Goal: Task Accomplishment & Management: Manage account settings

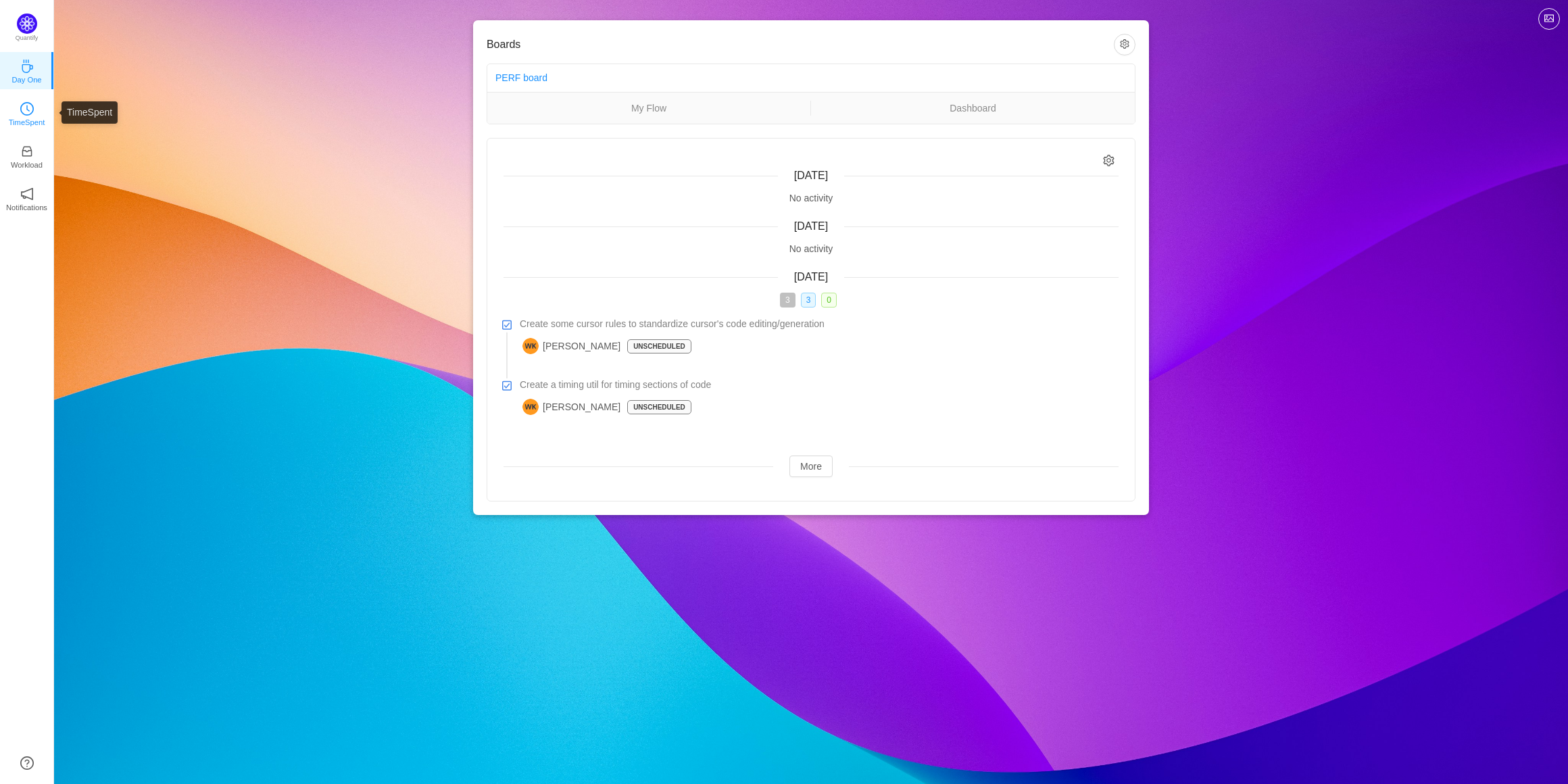
click at [28, 114] on icon "icon: clock-circle" at bounding box center [27, 109] width 13 height 13
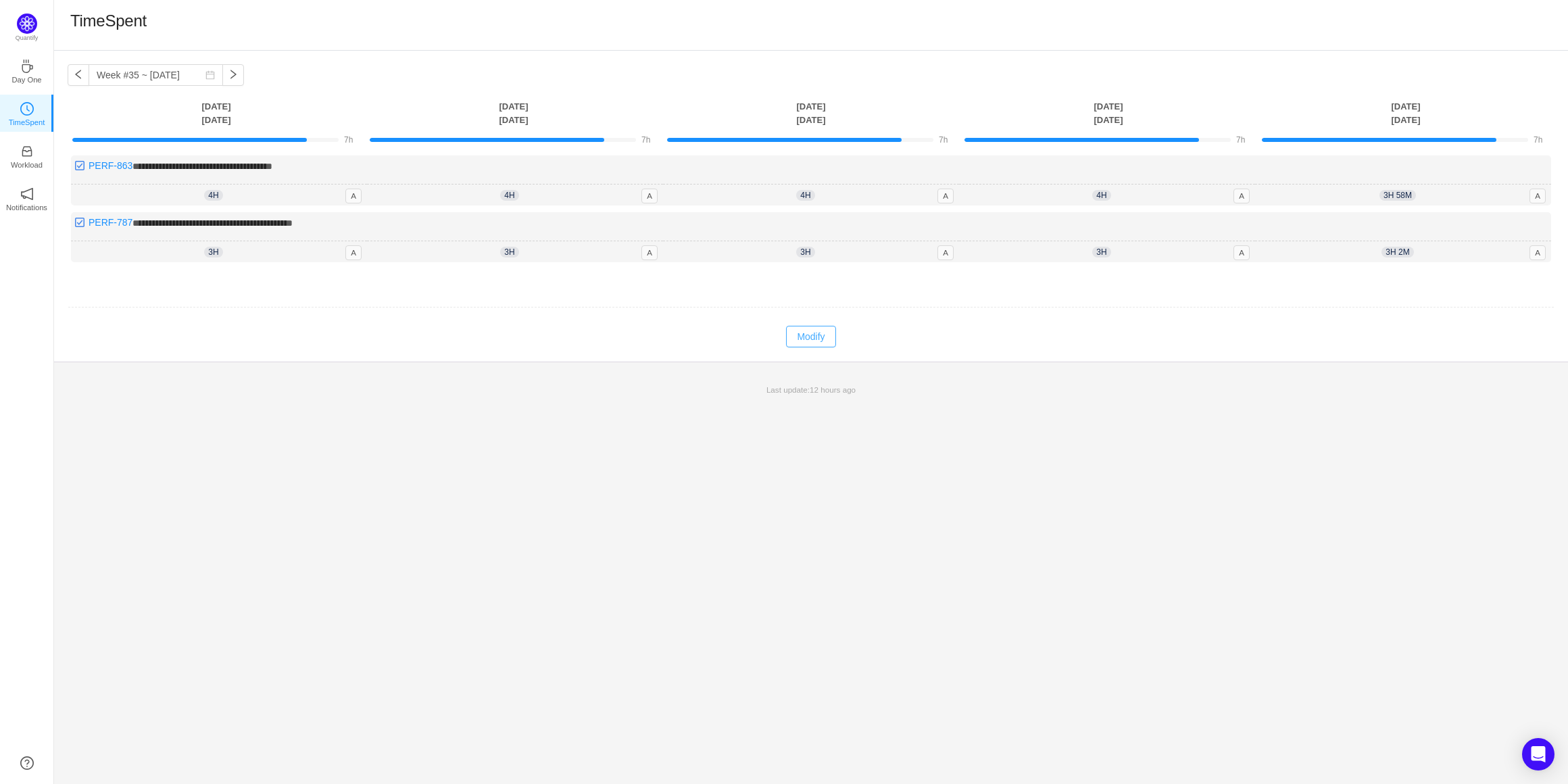
click at [806, 340] on button "Modify" at bounding box center [811, 337] width 50 height 21
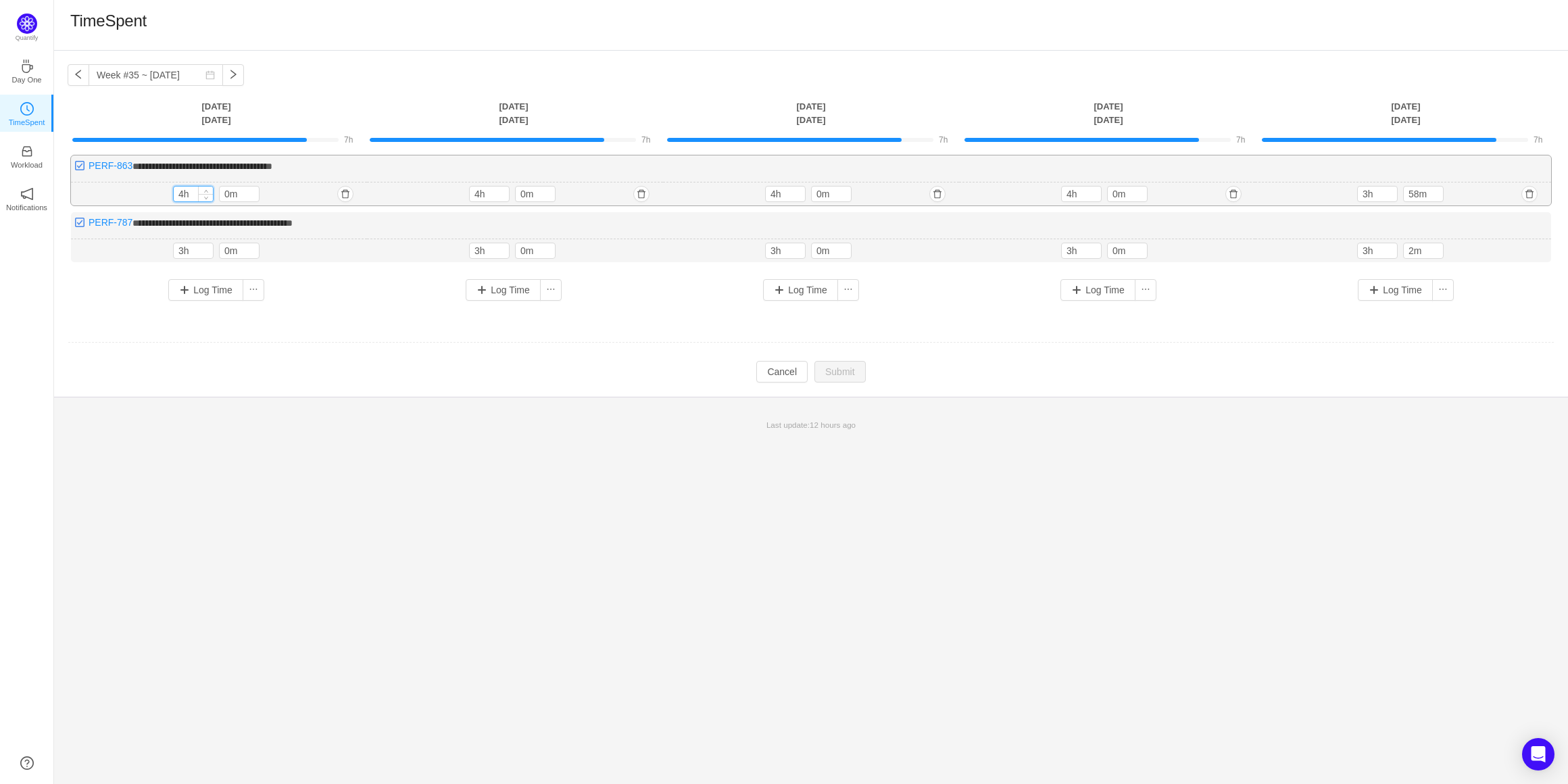
drag, startPoint x: 184, startPoint y: 197, endPoint x: 173, endPoint y: 196, distance: 11.0
click at [174, 196] on input "4h" at bounding box center [193, 194] width 39 height 15
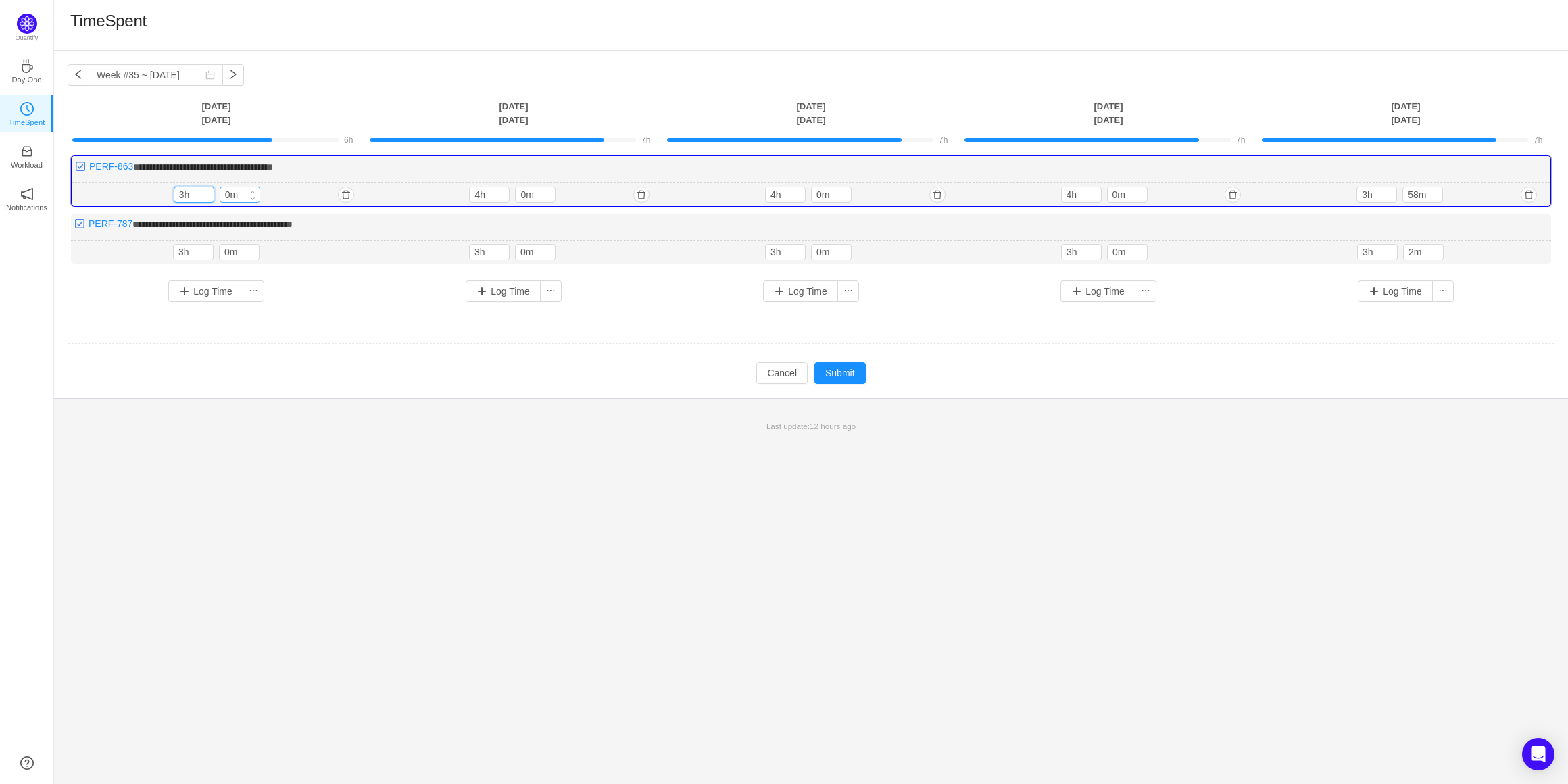
type input "3h"
click at [228, 196] on input "0m" at bounding box center [240, 195] width 39 height 15
click at [224, 196] on input "0m" at bounding box center [240, 195] width 39 height 15
type input "30m"
drag, startPoint x: 184, startPoint y: 251, endPoint x: 177, endPoint y: 255, distance: 8.1
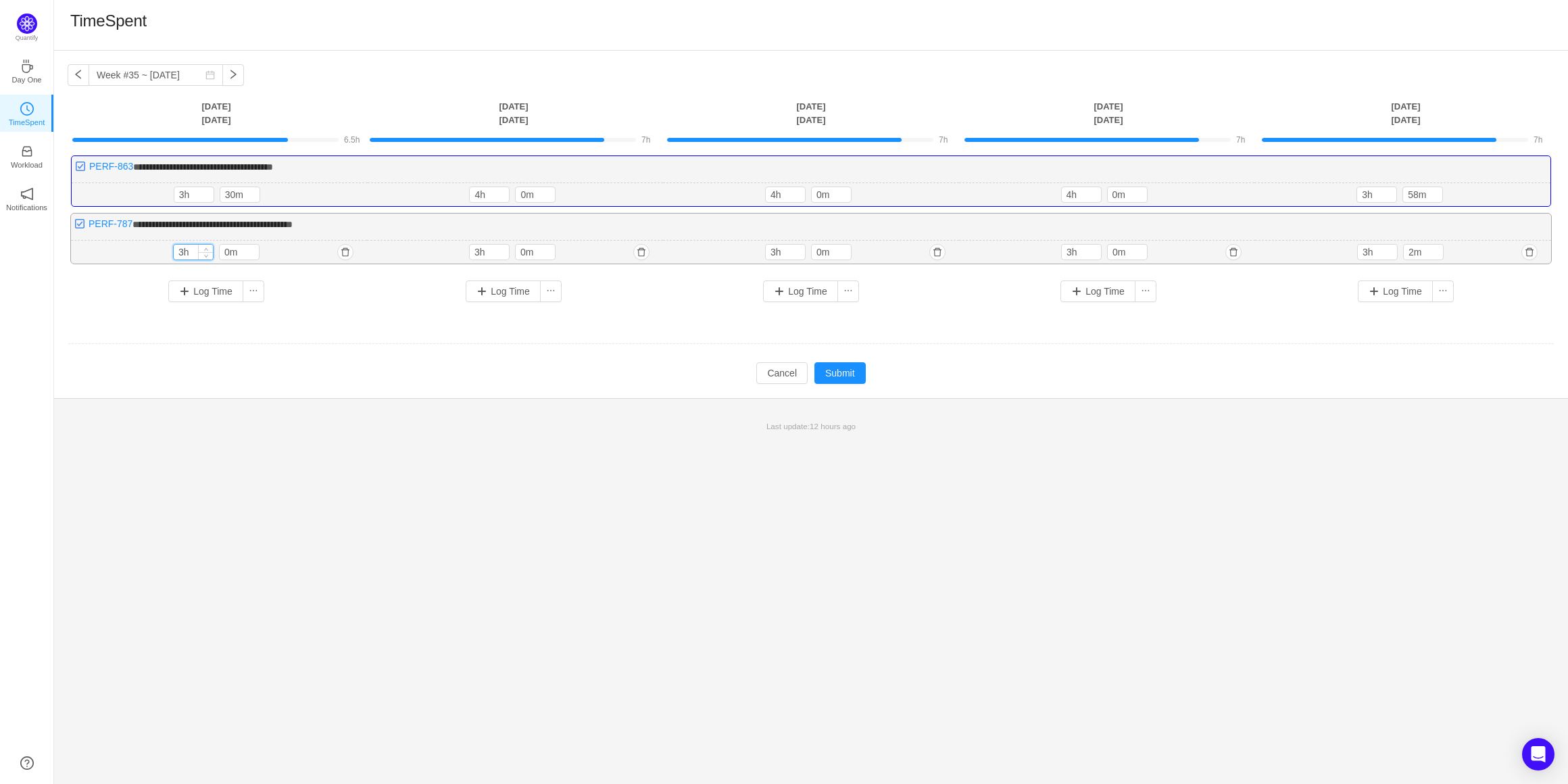
click at [177, 255] on input "3h" at bounding box center [193, 252] width 39 height 15
type input "0h"
drag, startPoint x: 480, startPoint y: 198, endPoint x: 467, endPoint y: 198, distance: 13.0
click at [467, 198] on div "4h 4h 0m" at bounding box center [516, 195] width 296 height 24
type input "3h"
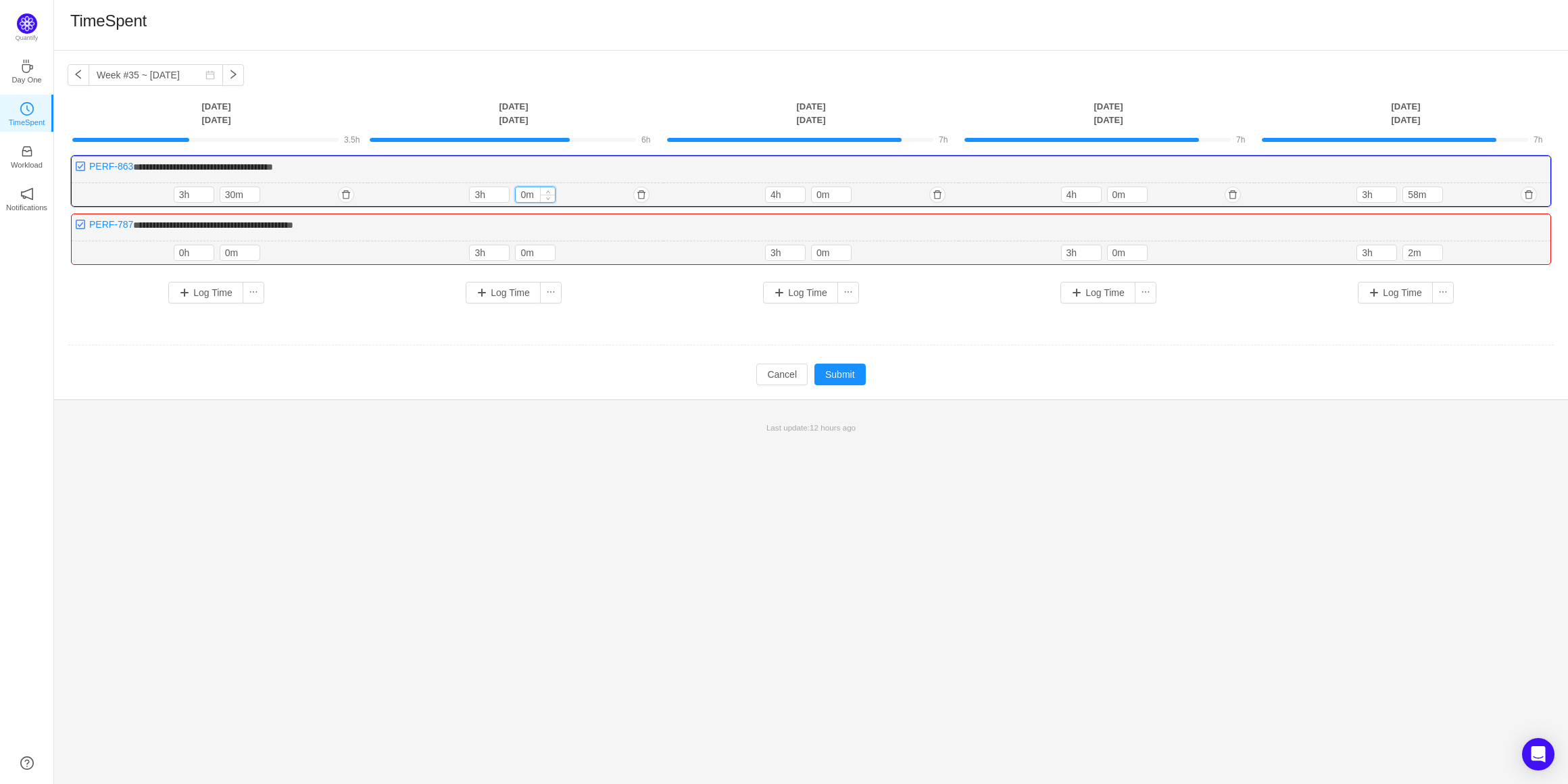
click at [521, 194] on input "0m" at bounding box center [535, 195] width 39 height 15
type input "30m"
drag, startPoint x: 478, startPoint y: 254, endPoint x: 469, endPoint y: 255, distance: 9.1
click at [471, 257] on input "3h" at bounding box center [489, 253] width 39 height 15
drag, startPoint x: 473, startPoint y: 250, endPoint x: 479, endPoint y: 247, distance: 6.7
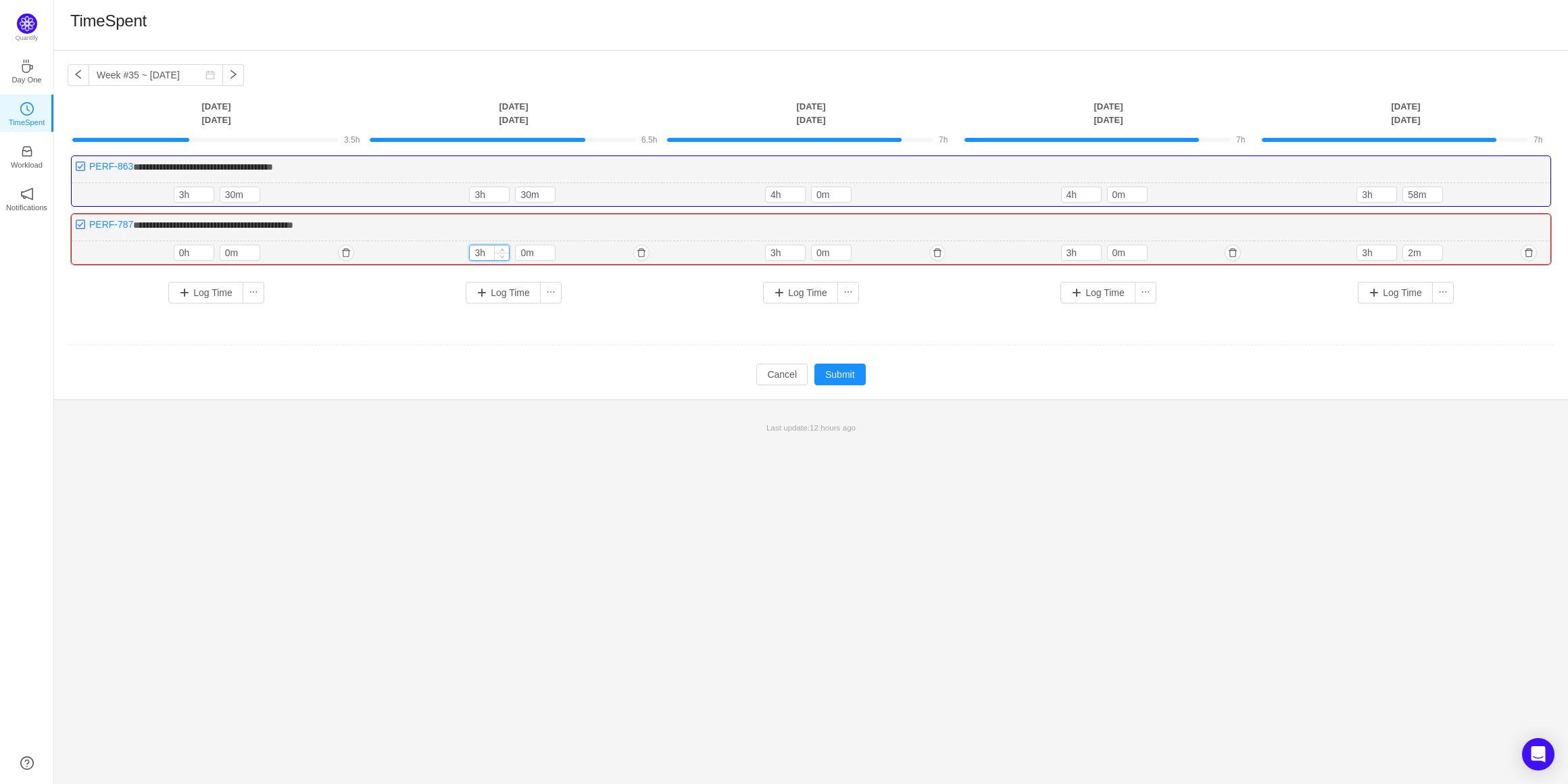
click at [479, 247] on input "3h" at bounding box center [489, 253] width 39 height 15
type input "0h"
click at [844, 376] on button "Submit" at bounding box center [839, 374] width 51 height 21
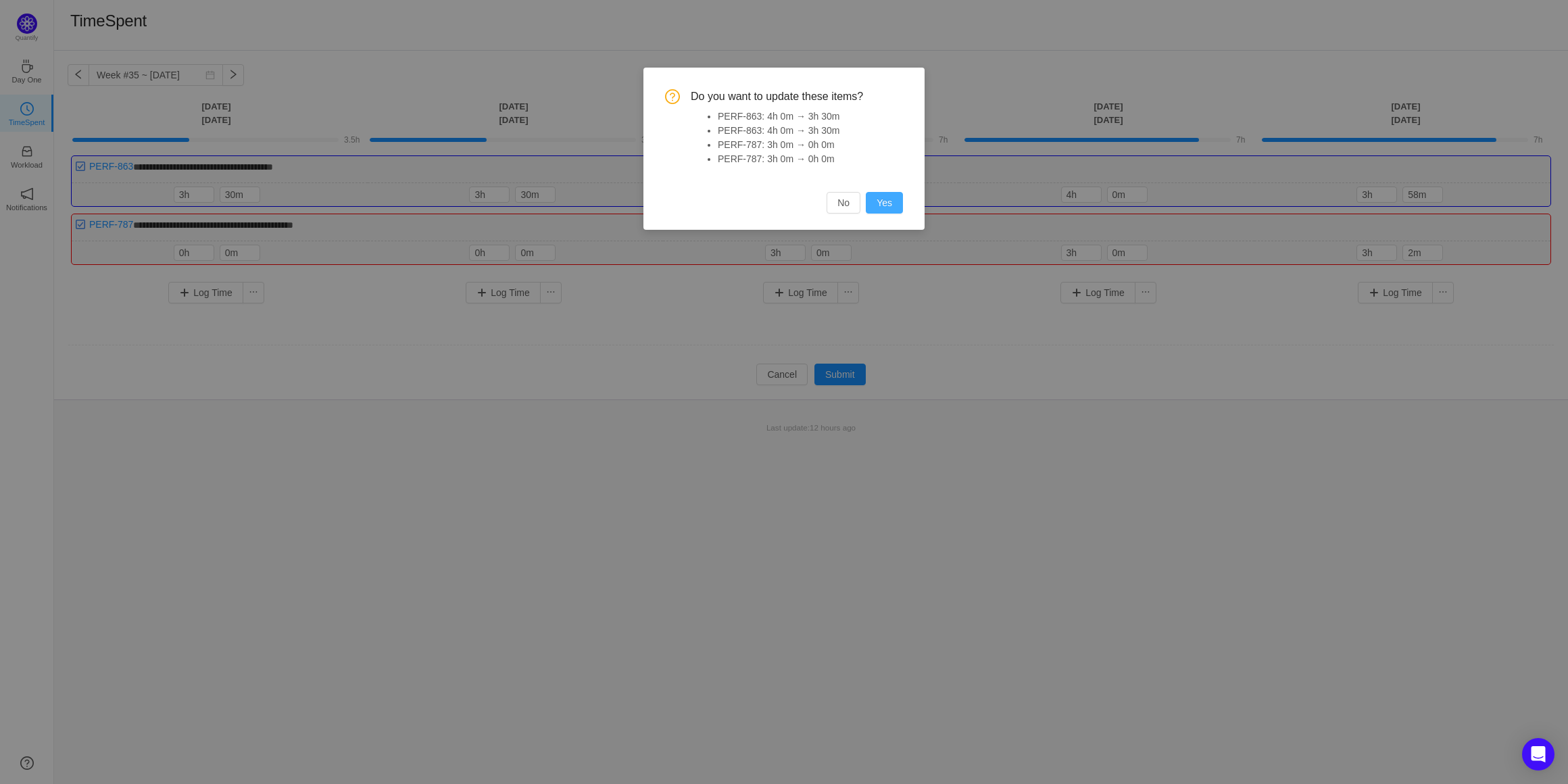
click at [893, 209] on button "Yes" at bounding box center [885, 203] width 37 height 21
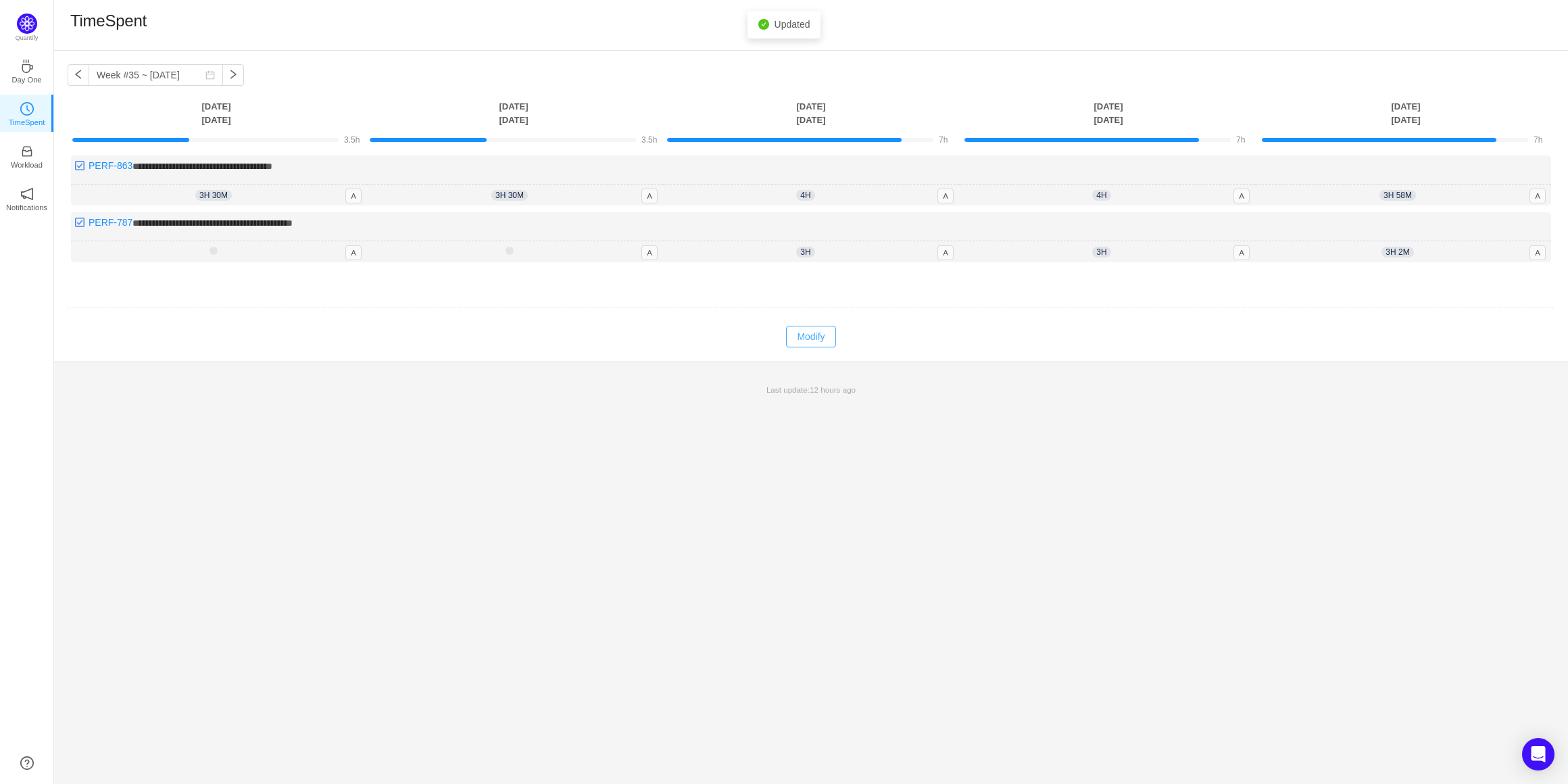
click at [814, 339] on button "Modify" at bounding box center [811, 337] width 50 height 21
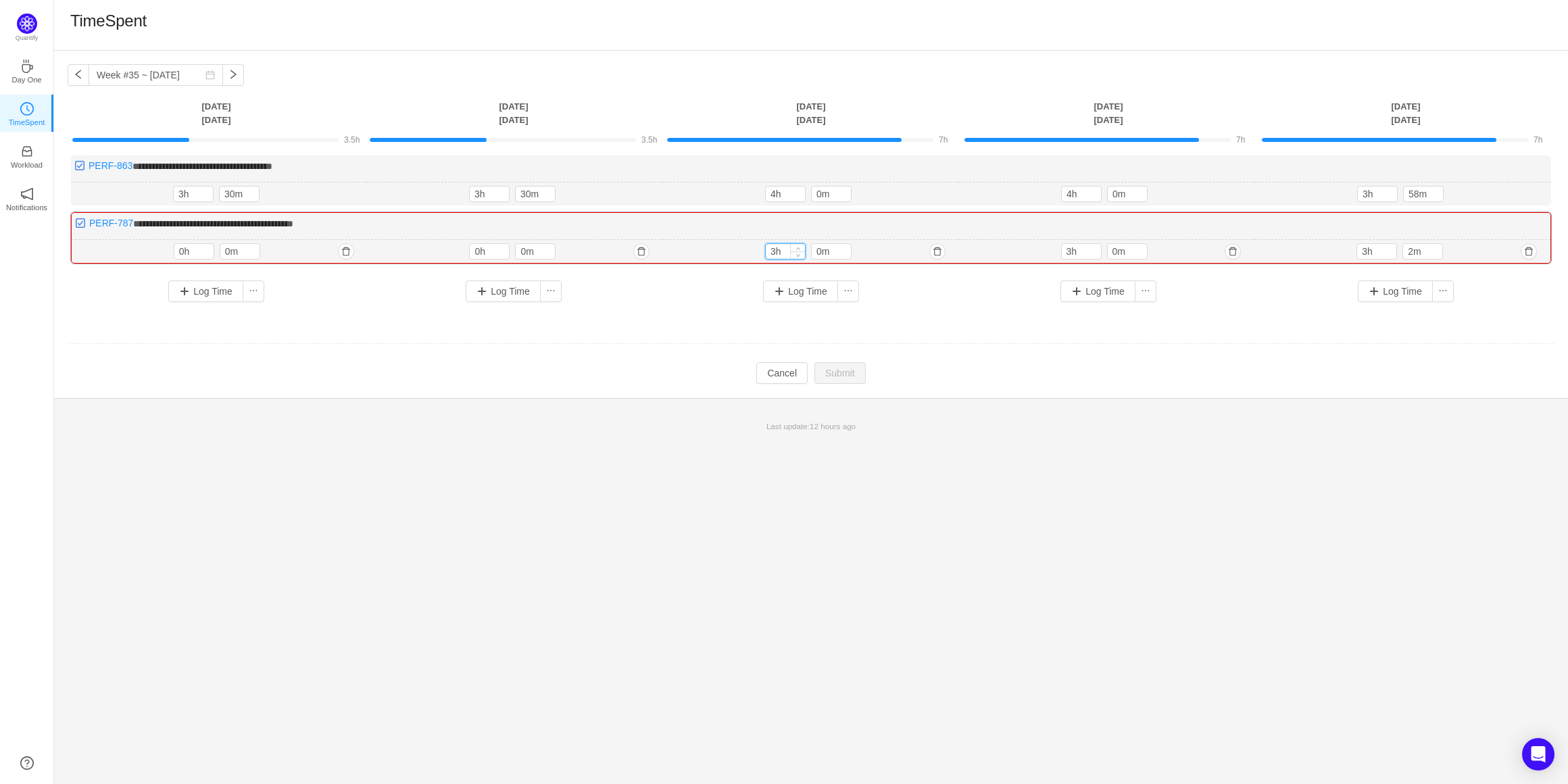
click at [775, 247] on input "3h" at bounding box center [785, 251] width 39 height 15
type input "0h"
drag, startPoint x: 1067, startPoint y: 253, endPoint x: 1075, endPoint y: 252, distance: 8.1
click at [1075, 252] on input "3h" at bounding box center [1081, 251] width 39 height 15
type input "0h"
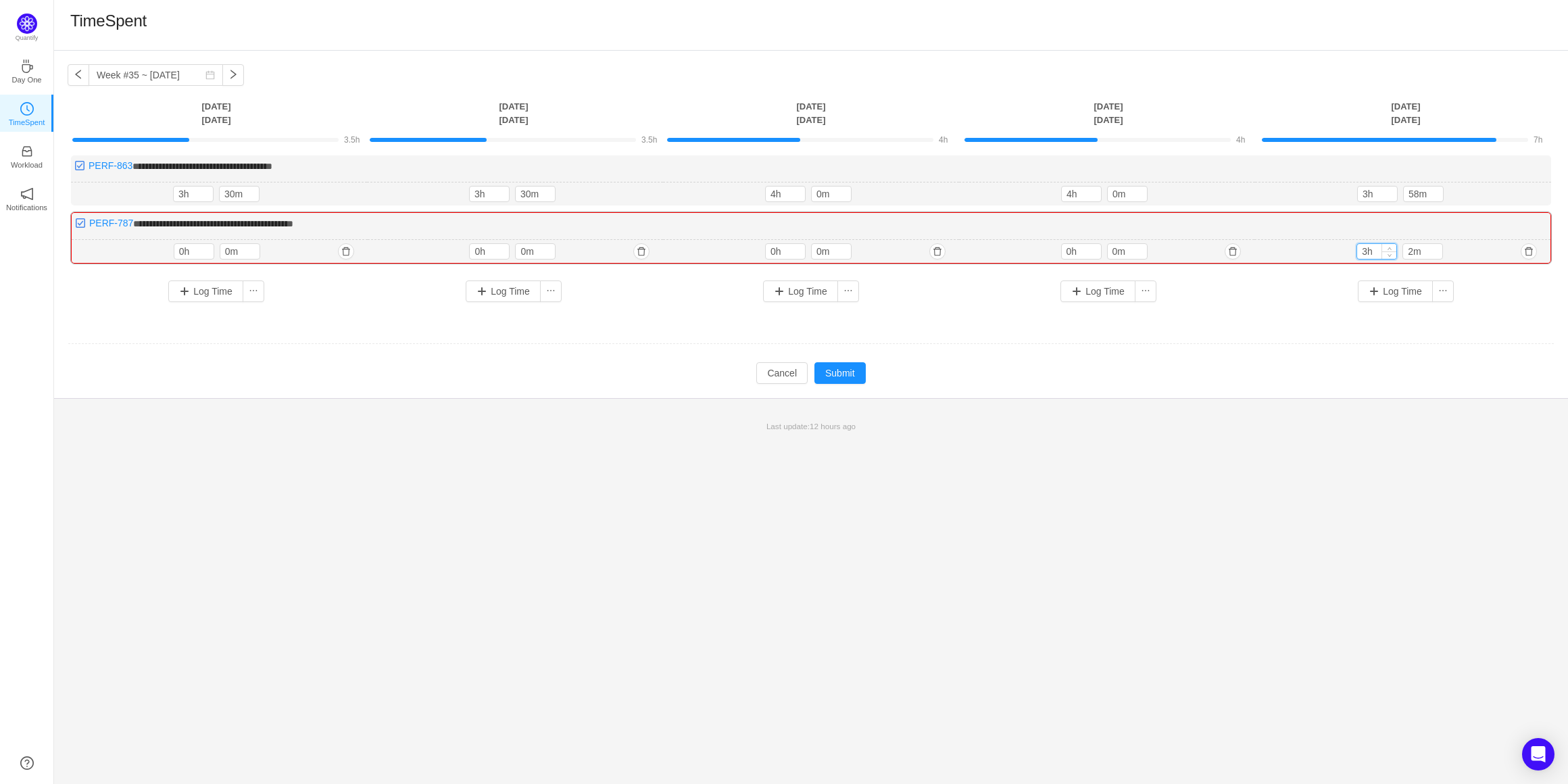
click at [1367, 248] on input "3h" at bounding box center [1376, 251] width 39 height 15
type input "0h"
click at [774, 195] on input "4h" at bounding box center [785, 194] width 39 height 15
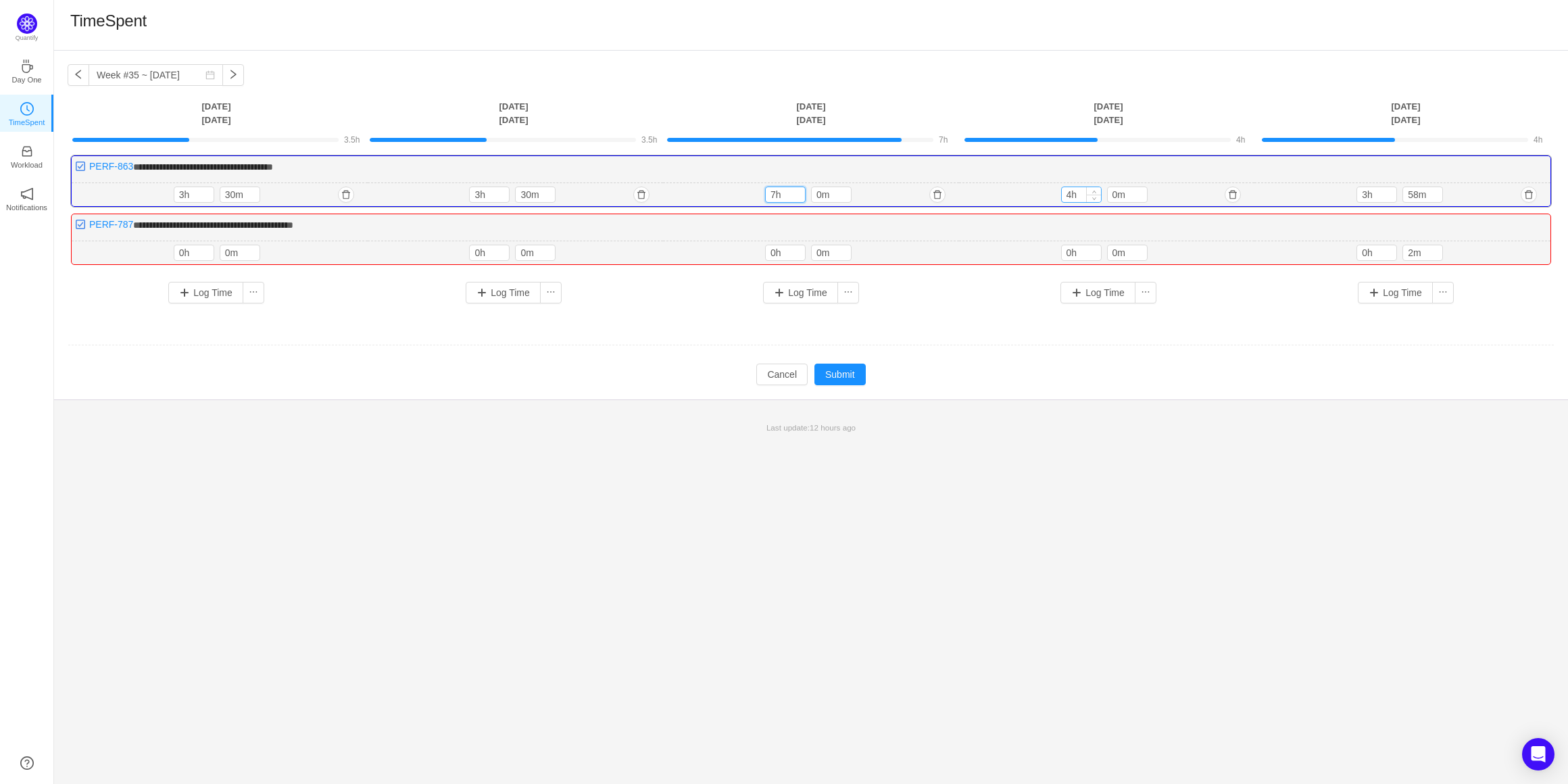
type input "7h"
click at [1072, 194] on input "4h" at bounding box center [1081, 195] width 39 height 15
type input "7h"
click at [1366, 195] on input "3h" at bounding box center [1376, 195] width 39 height 15
type input "7h"
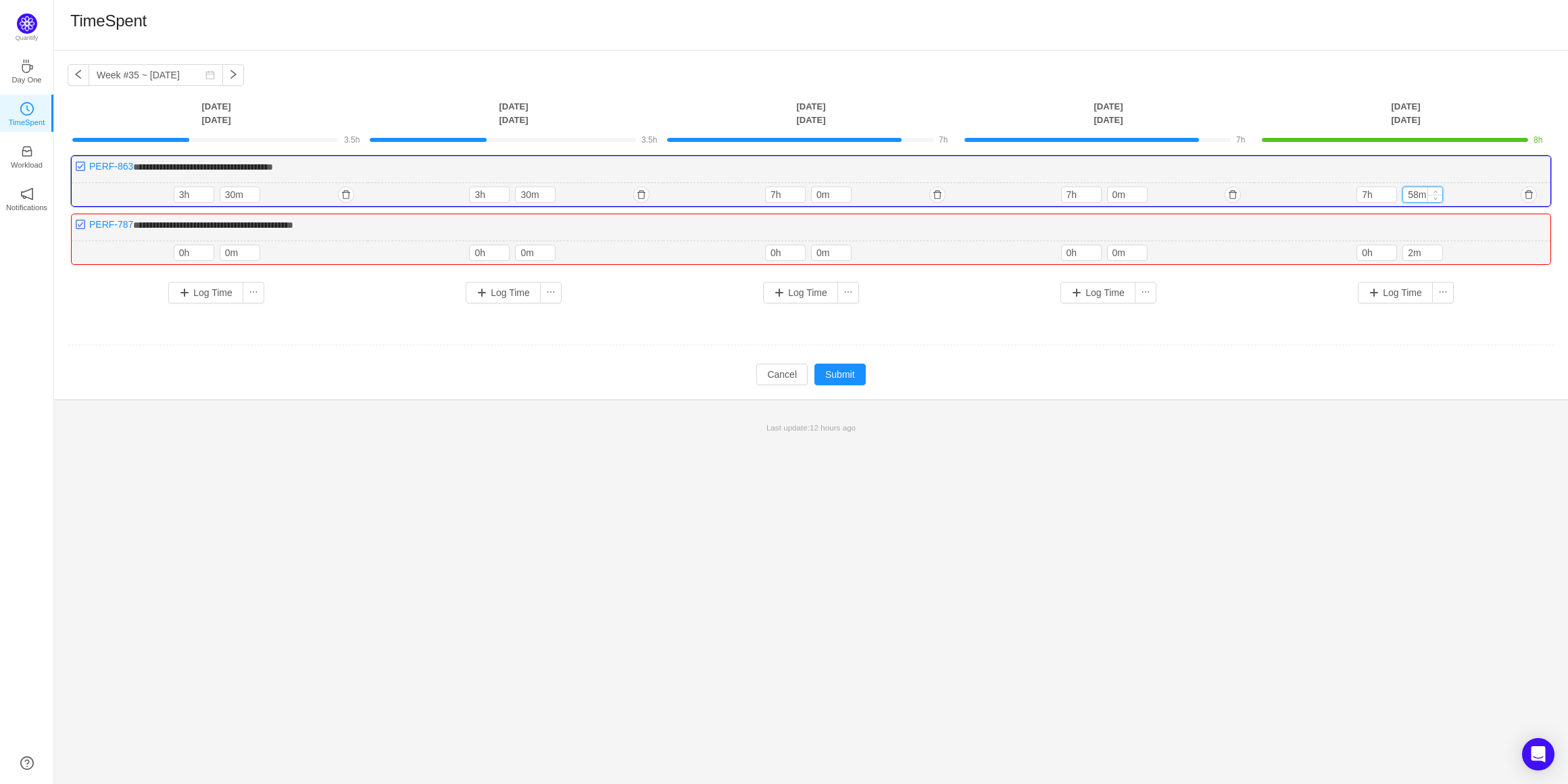
drag, startPoint x: 1409, startPoint y: 194, endPoint x: 1419, endPoint y: 192, distance: 10.2
click at [1419, 192] on input "58m" at bounding box center [1422, 195] width 39 height 15
type input "0m"
click at [1413, 251] on input "2m" at bounding box center [1422, 253] width 39 height 15
type input "0m"
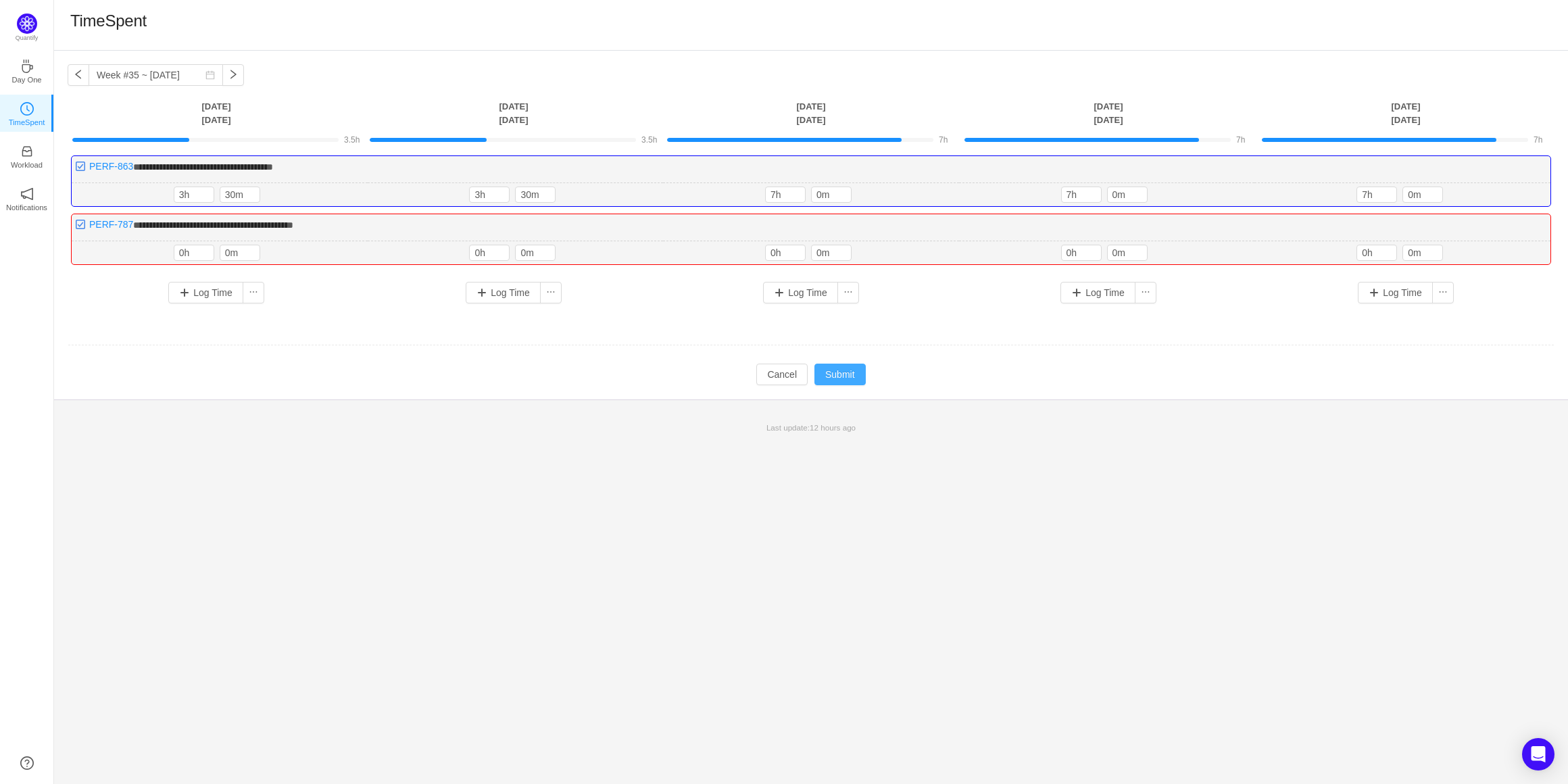
click at [848, 372] on button "Submit" at bounding box center [839, 374] width 51 height 21
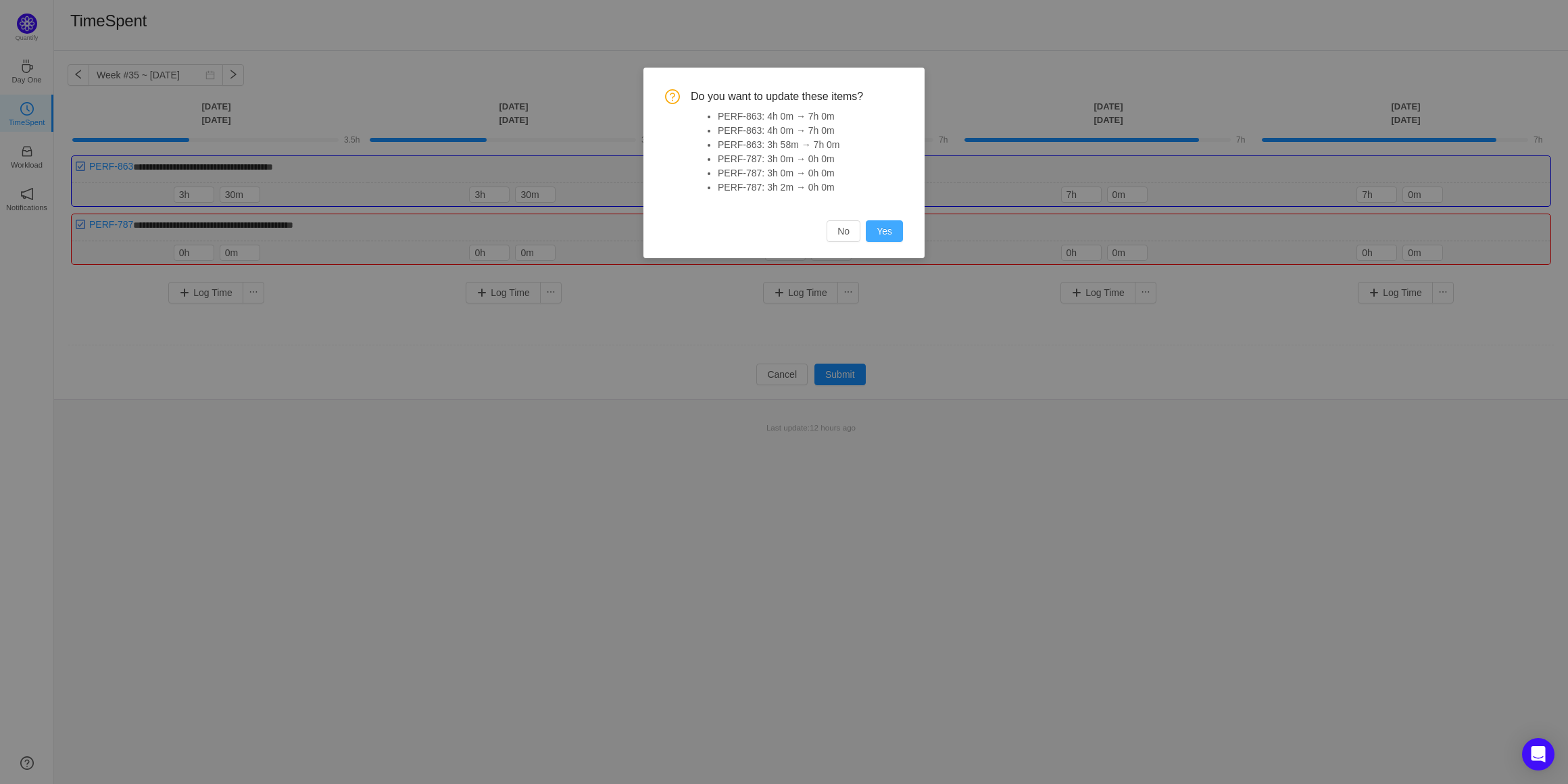
click at [890, 234] on button "Yes" at bounding box center [885, 231] width 37 height 21
